Goal: Task Accomplishment & Management: Use online tool/utility

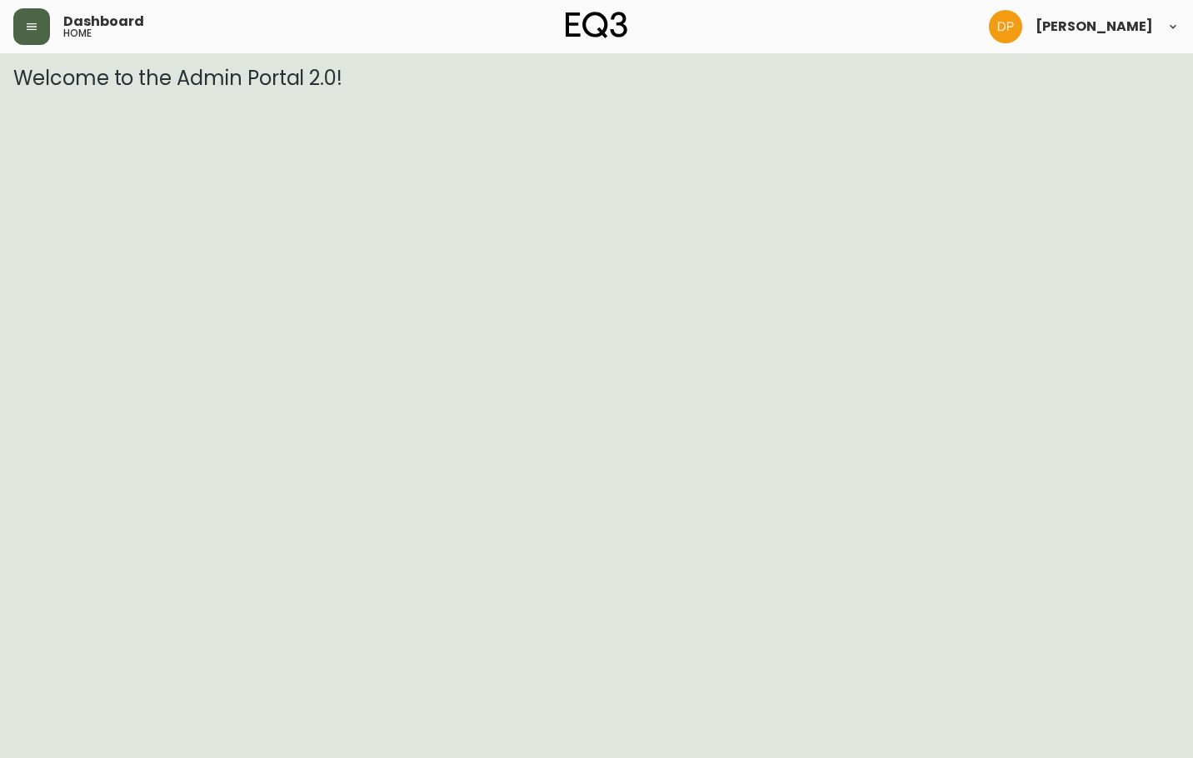
click at [37, 19] on button "button" at bounding box center [31, 26] width 37 height 37
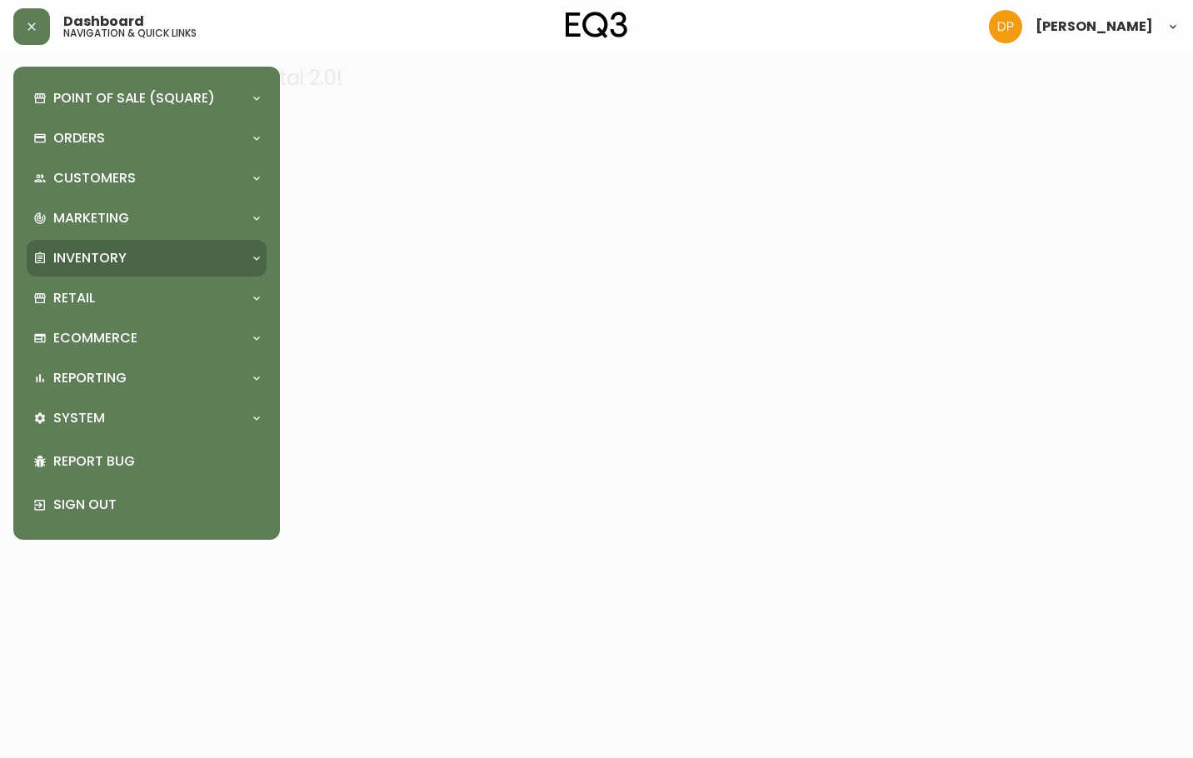
click at [117, 252] on p "Inventory" at bounding box center [89, 258] width 73 height 18
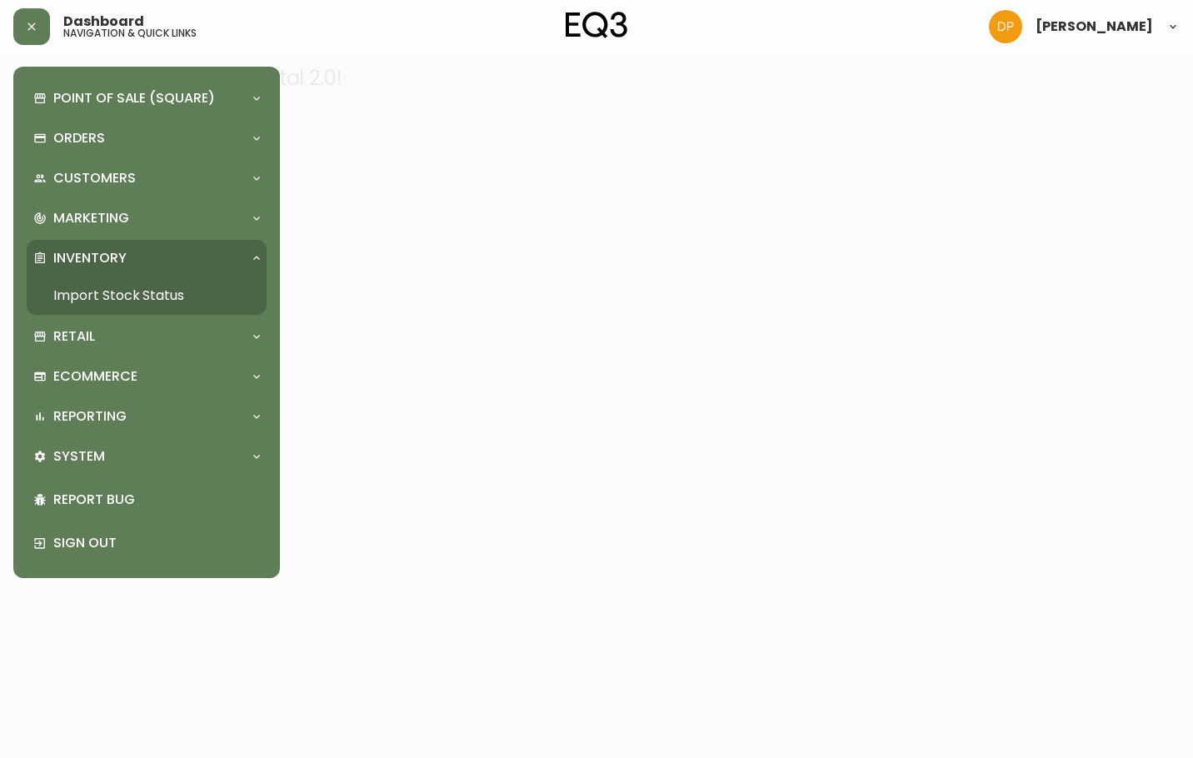
click at [187, 304] on link "Import Stock Status" at bounding box center [147, 296] width 240 height 38
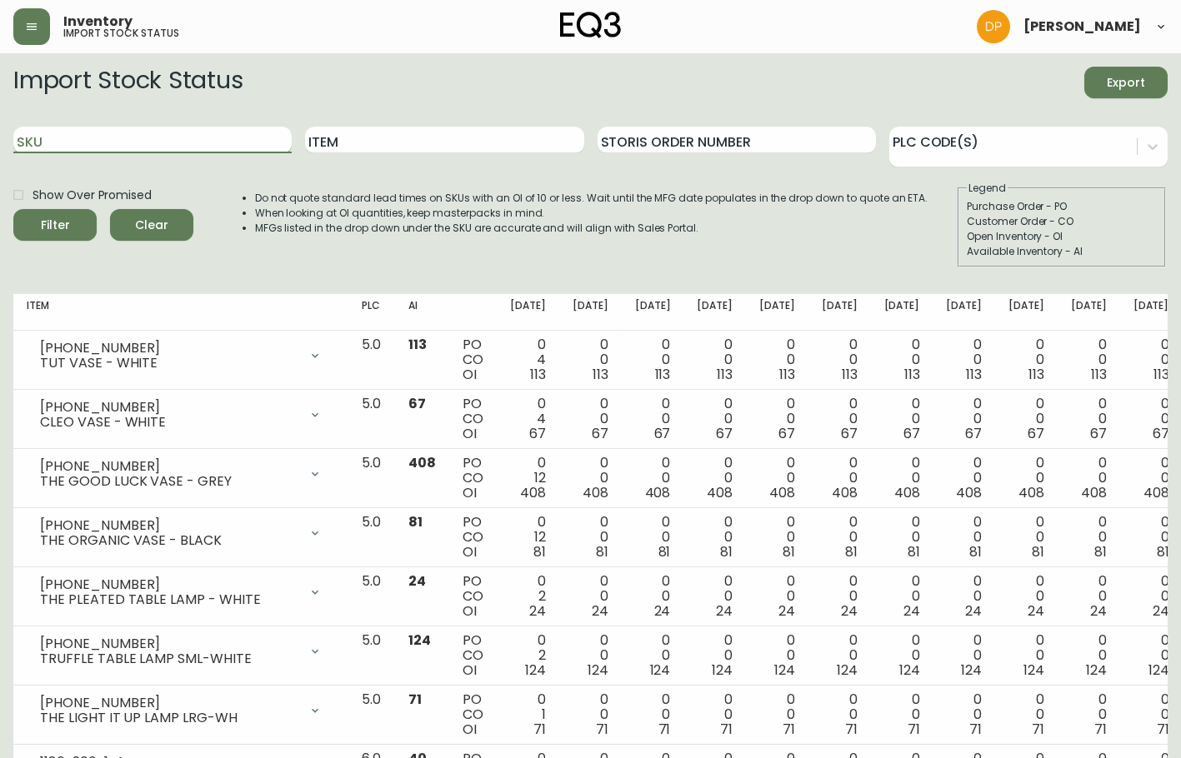
click at [227, 152] on input "SKU" at bounding box center [152, 140] width 278 height 27
paste input "3020-132-16-B"
click at [77, 219] on span "Filter" at bounding box center [55, 225] width 57 height 21
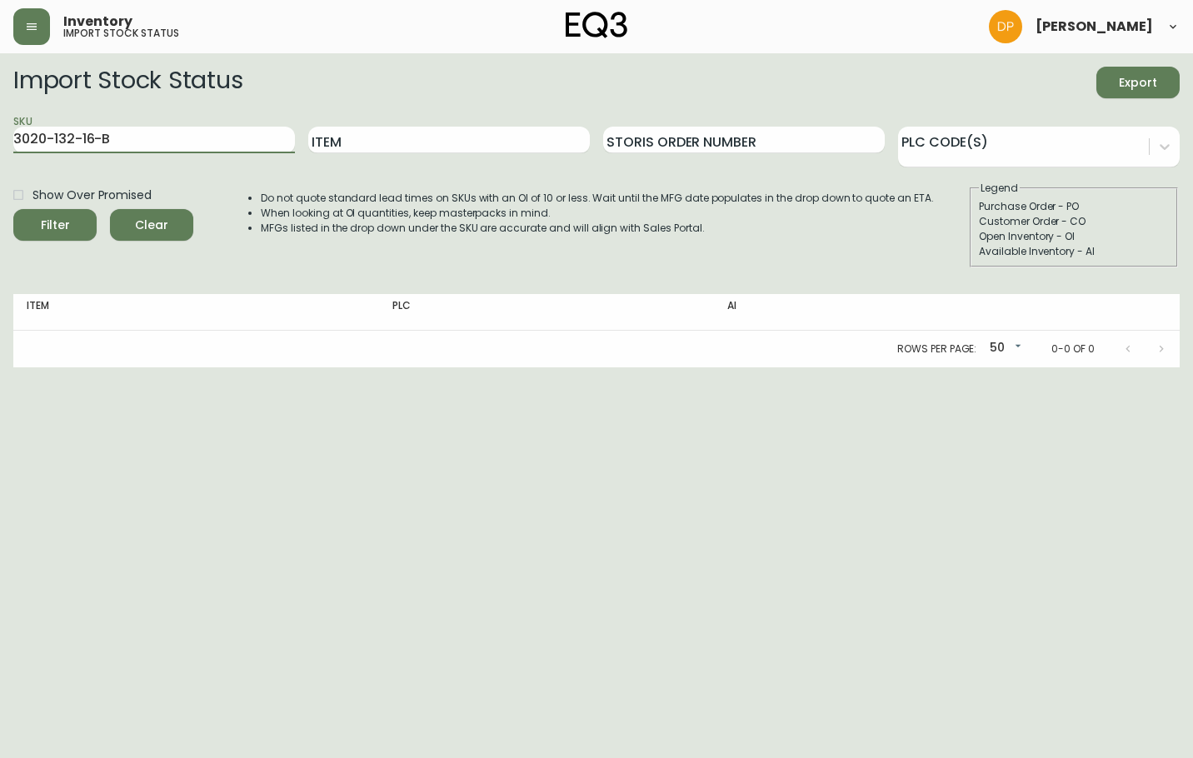
drag, startPoint x: 137, startPoint y: 141, endPoint x: -1, endPoint y: 141, distance: 137.5
click at [0, 141] on html "Inventory import stock status [PERSON_NAME] Import Stock Status Export SKU 3020…" at bounding box center [596, 183] width 1193 height 367
paste input "3-0-A"
type input "3020-133-0-A"
click at [13, 209] on button "Filter" at bounding box center [54, 225] width 83 height 32
